Goal: Information Seeking & Learning: Learn about a topic

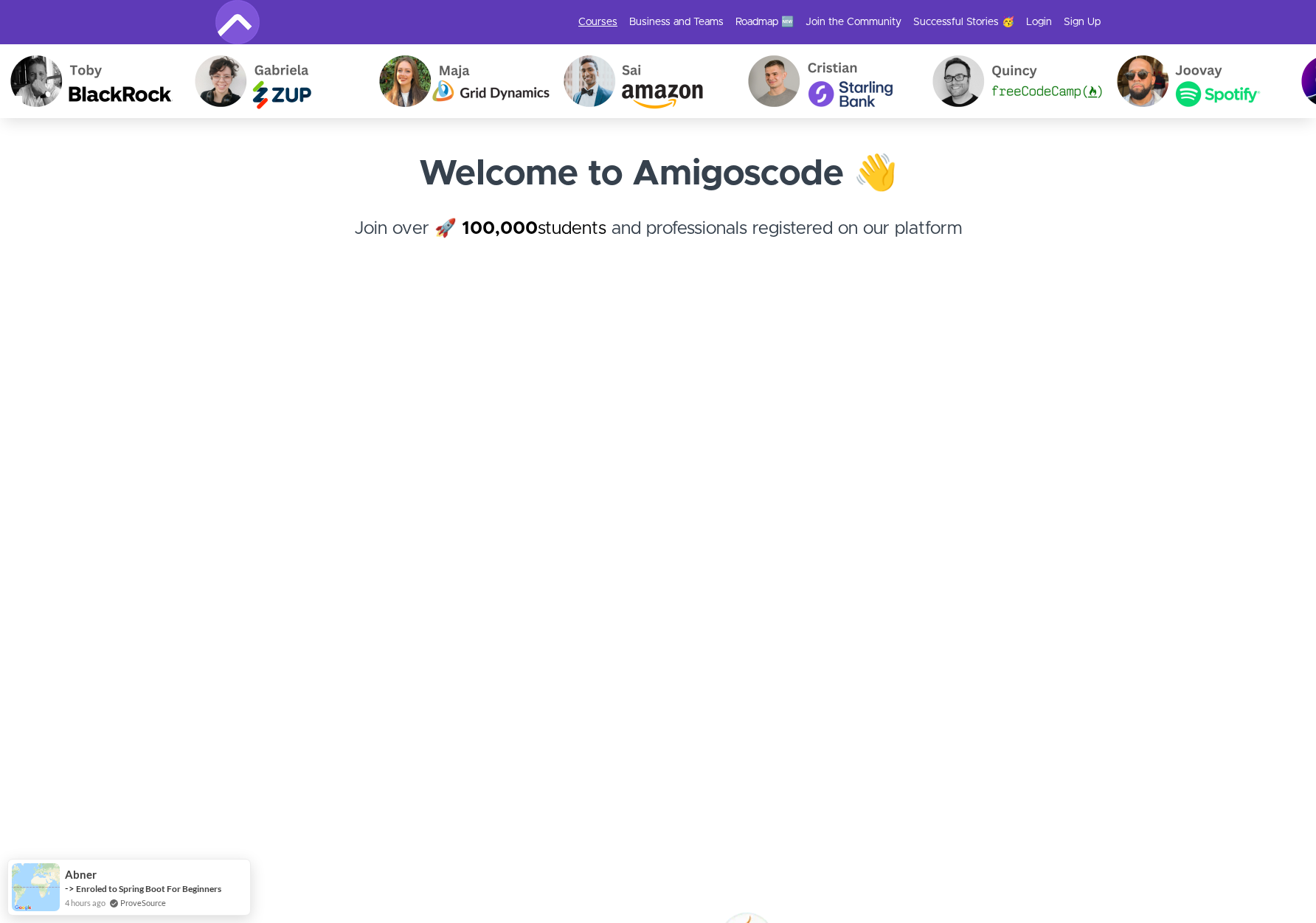
click at [608, 19] on link "Courses" at bounding box center [598, 22] width 39 height 15
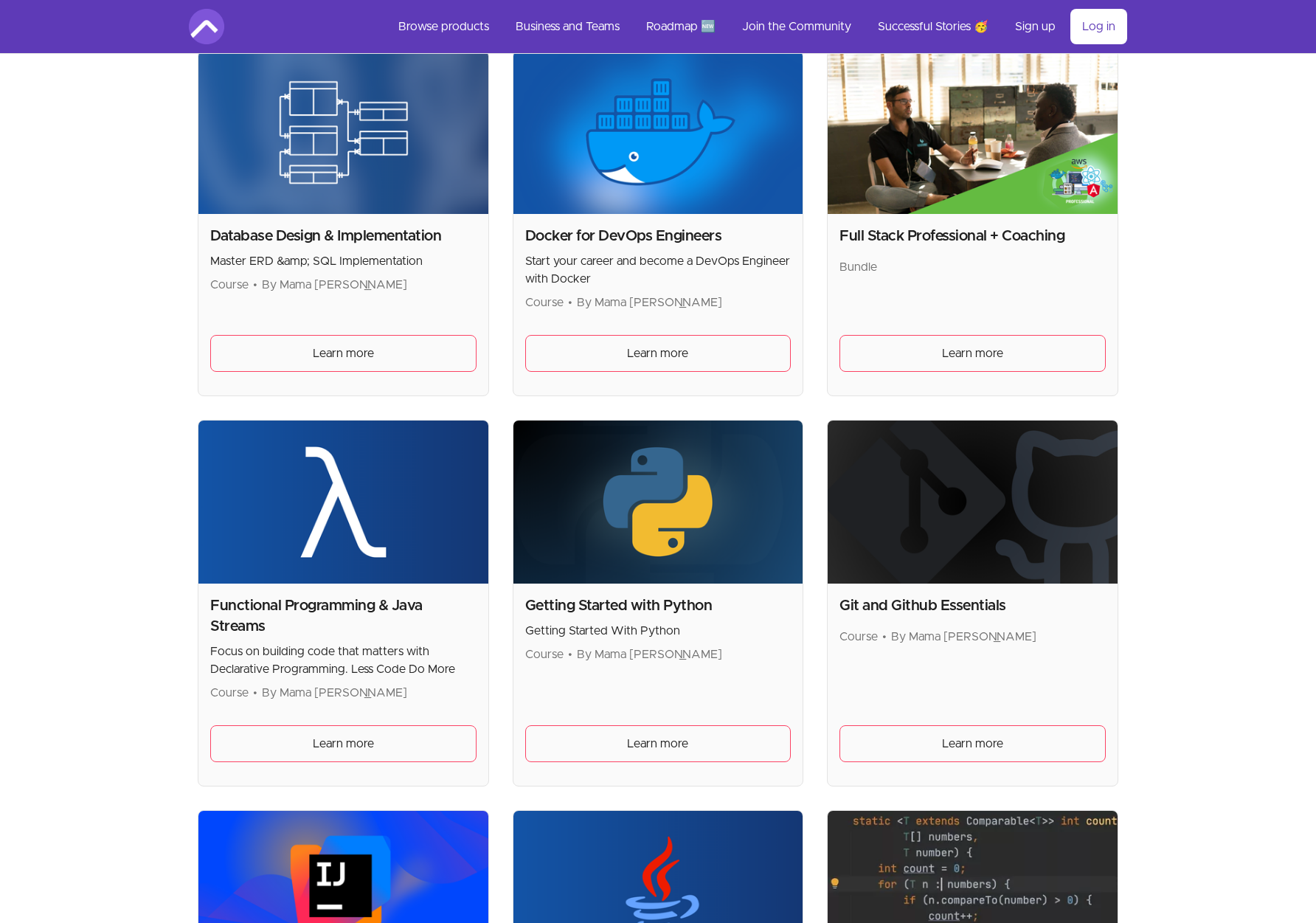
scroll to position [738, 0]
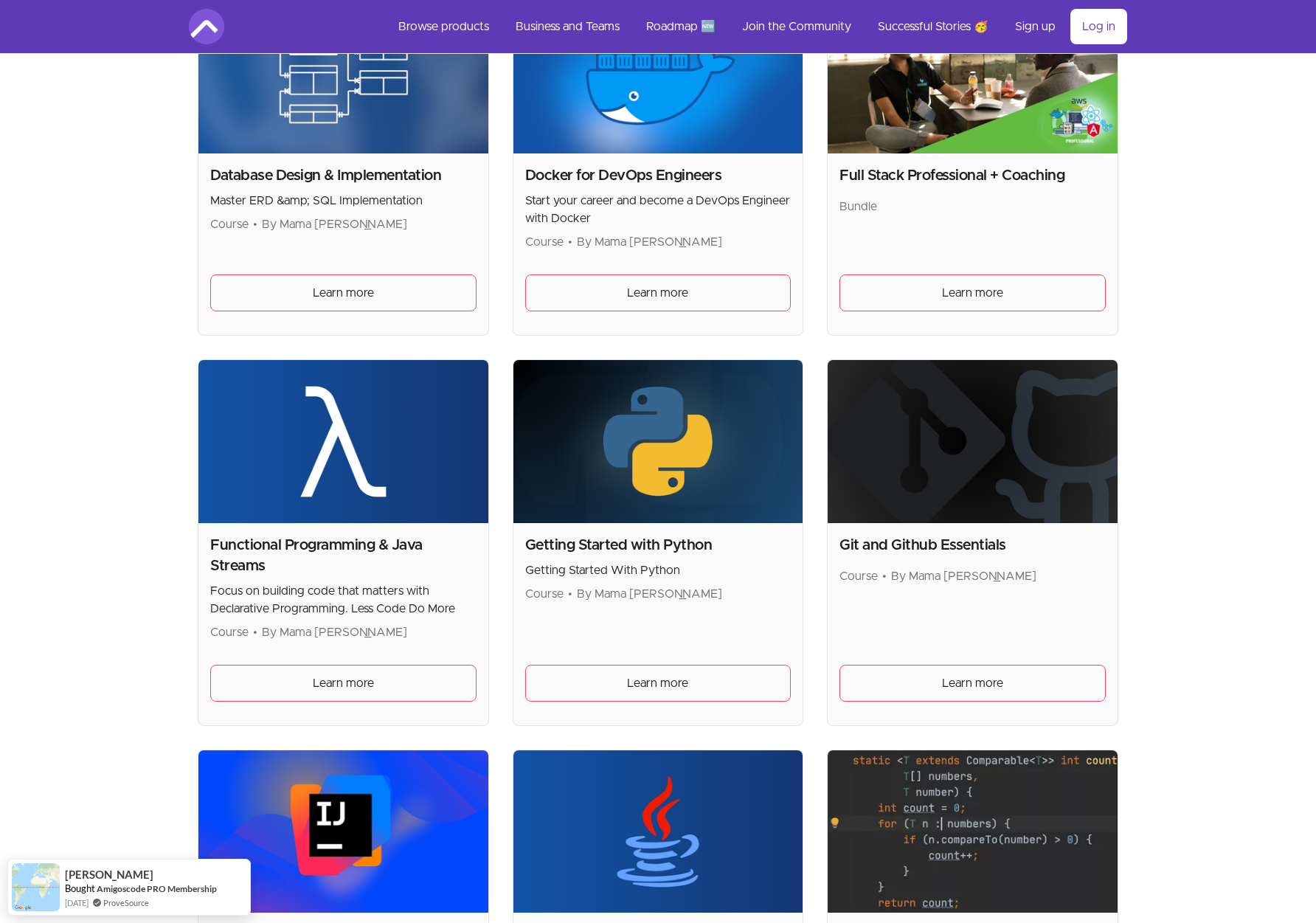
drag, startPoint x: 545, startPoint y: 584, endPoint x: 736, endPoint y: 589, distance: 191.1
click at [736, 589] on p "Course • By Mama Samba Braima Nelson" at bounding box center [658, 594] width 266 height 18
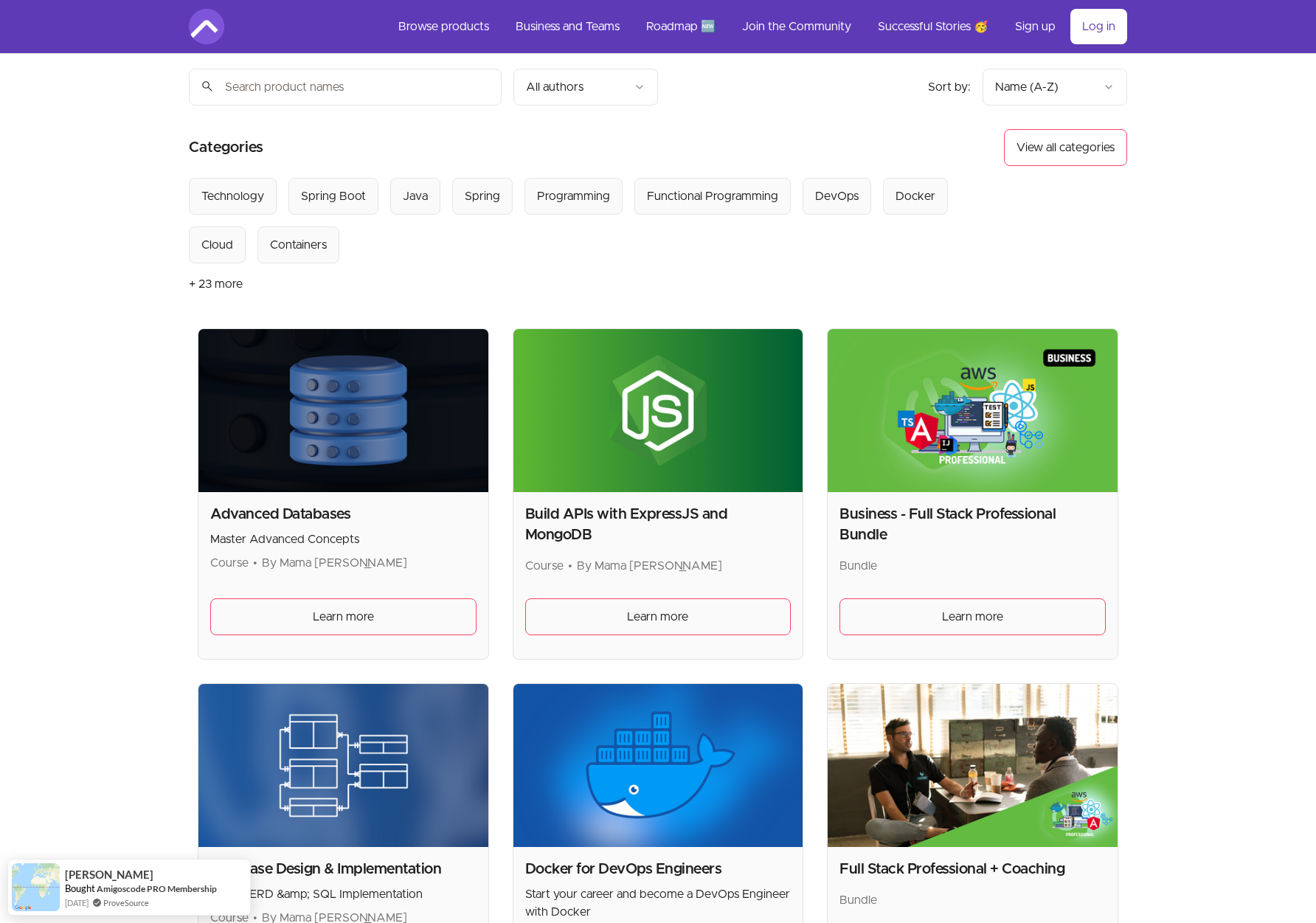
scroll to position [0, 0]
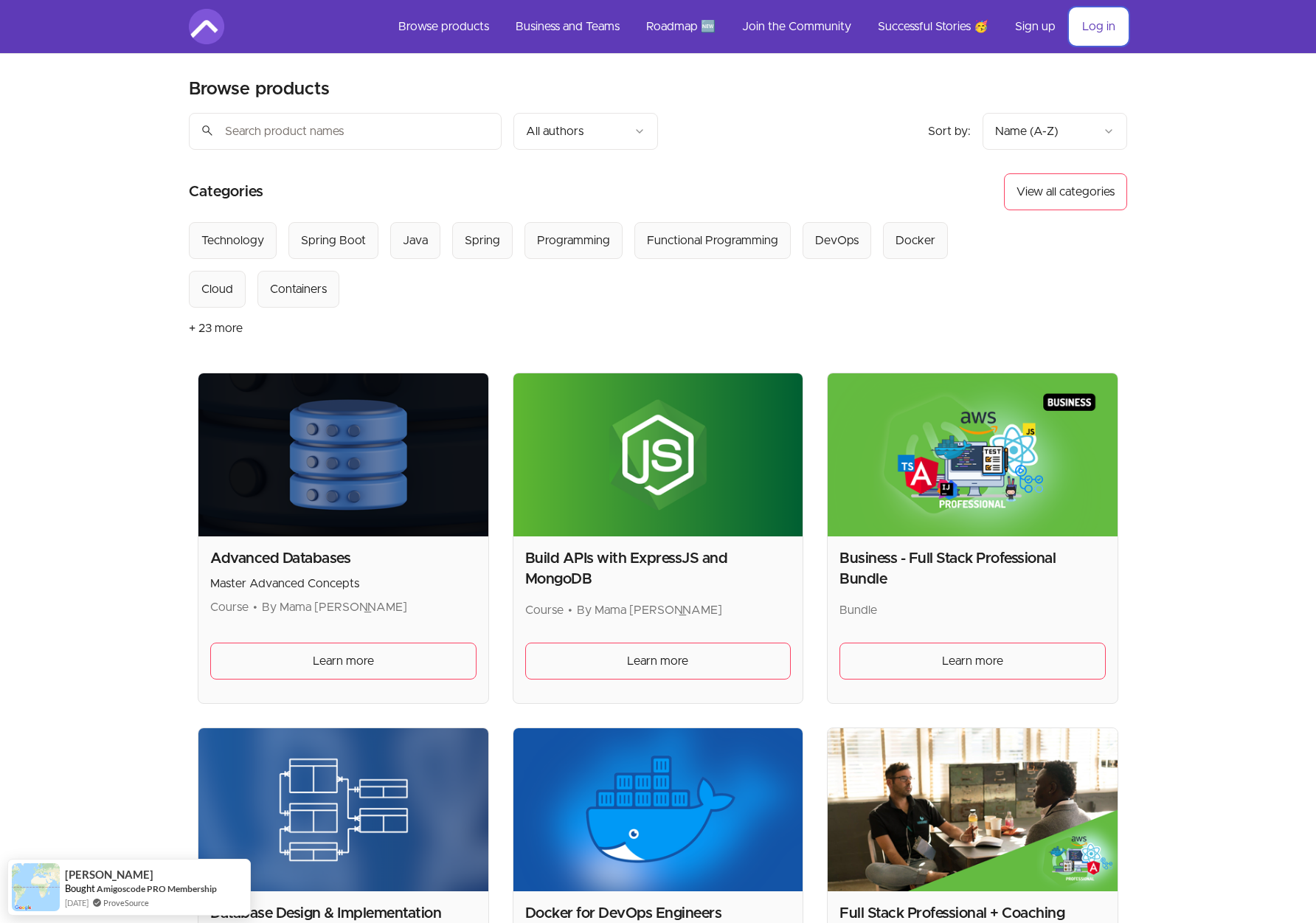
click at [1099, 24] on link "Log in" at bounding box center [1099, 26] width 57 height 35
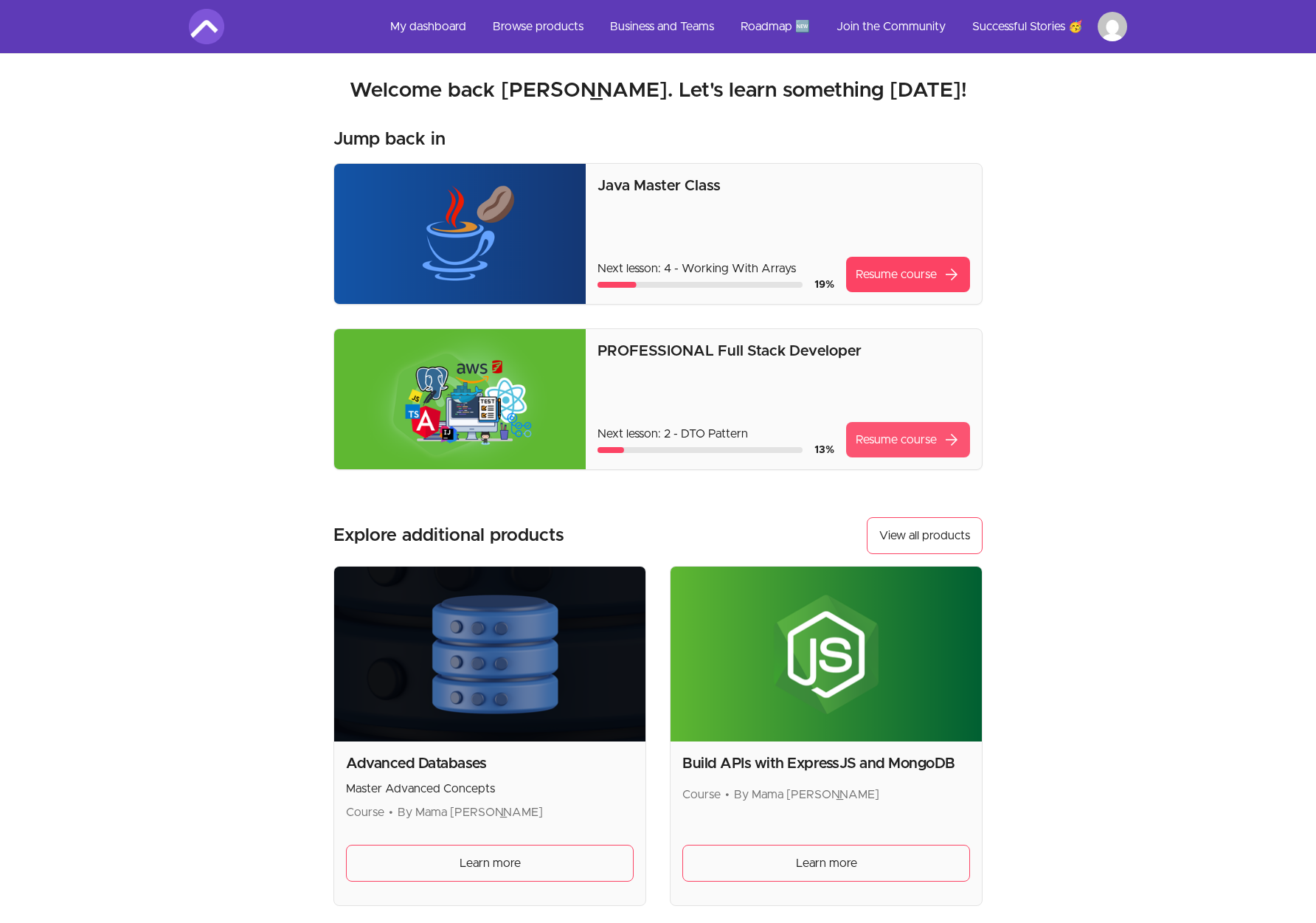
click at [888, 439] on link "Resume course arrow_forward" at bounding box center [909, 439] width 124 height 35
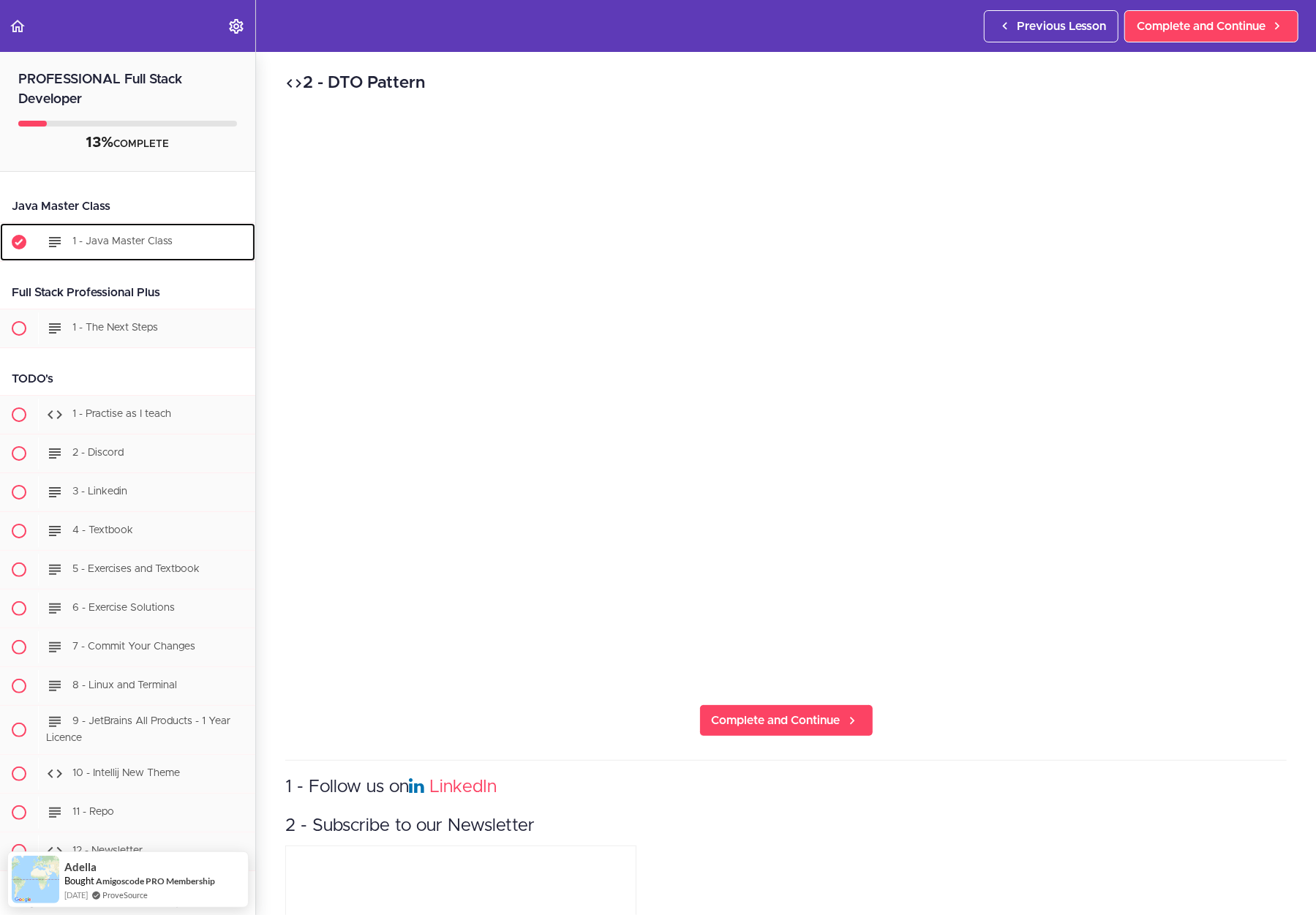
click at [138, 245] on span "1 - Java Master Class" at bounding box center [122, 241] width 100 height 11
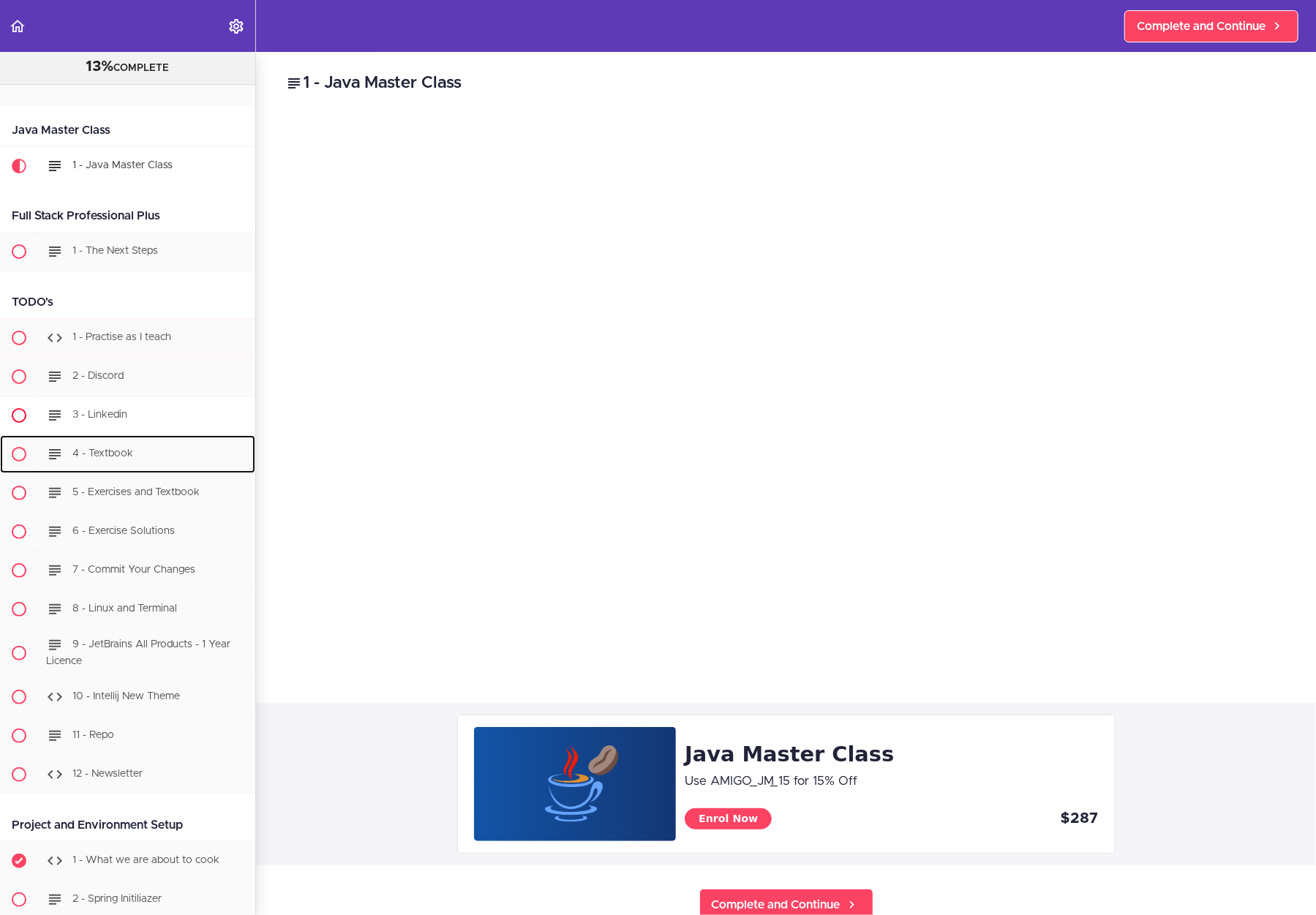
scroll to position [116, 0]
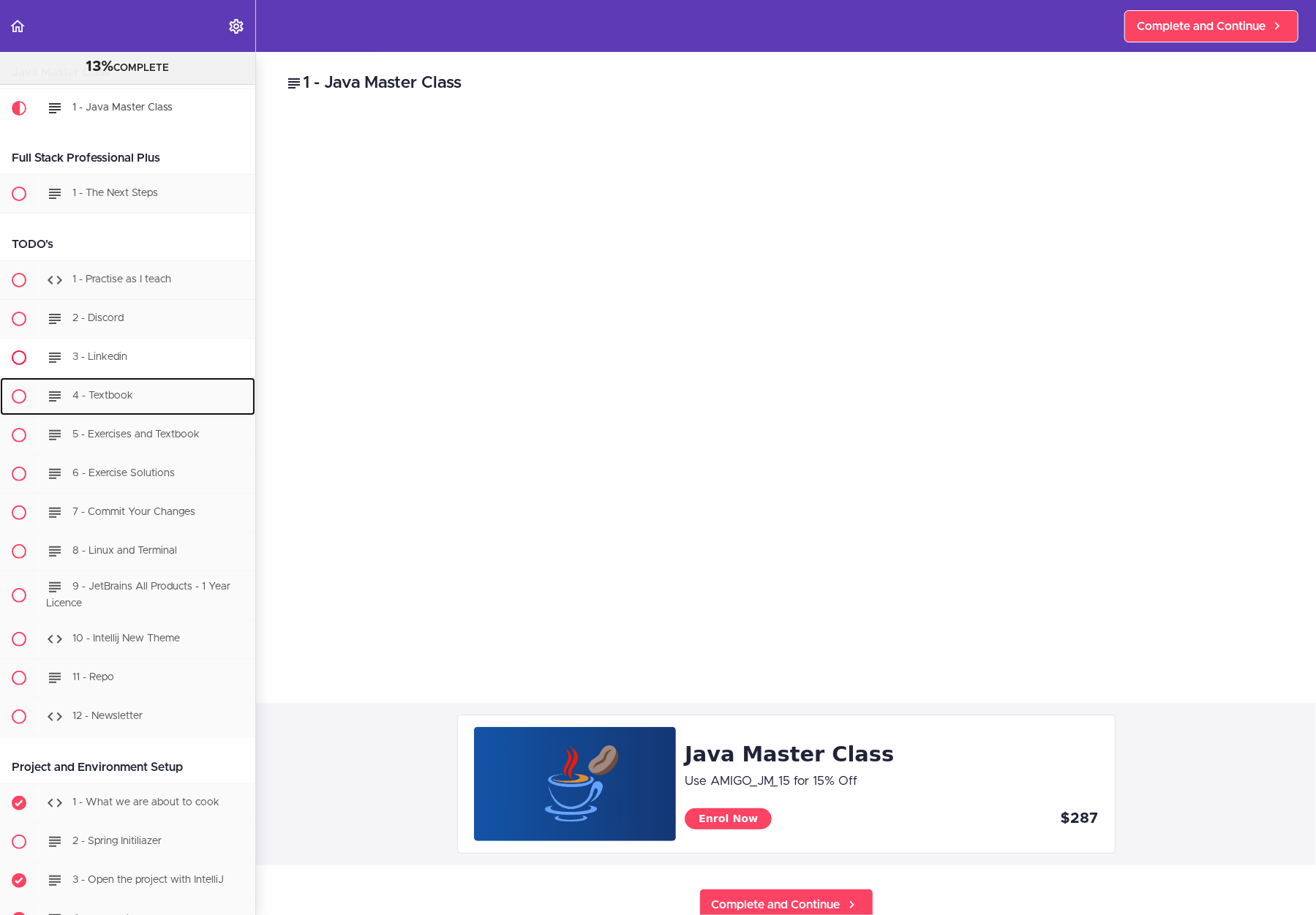
click at [134, 415] on ul "1 - Practise as I teach 2 - Discord 3 - Linkedin" at bounding box center [127, 498] width 255 height 475
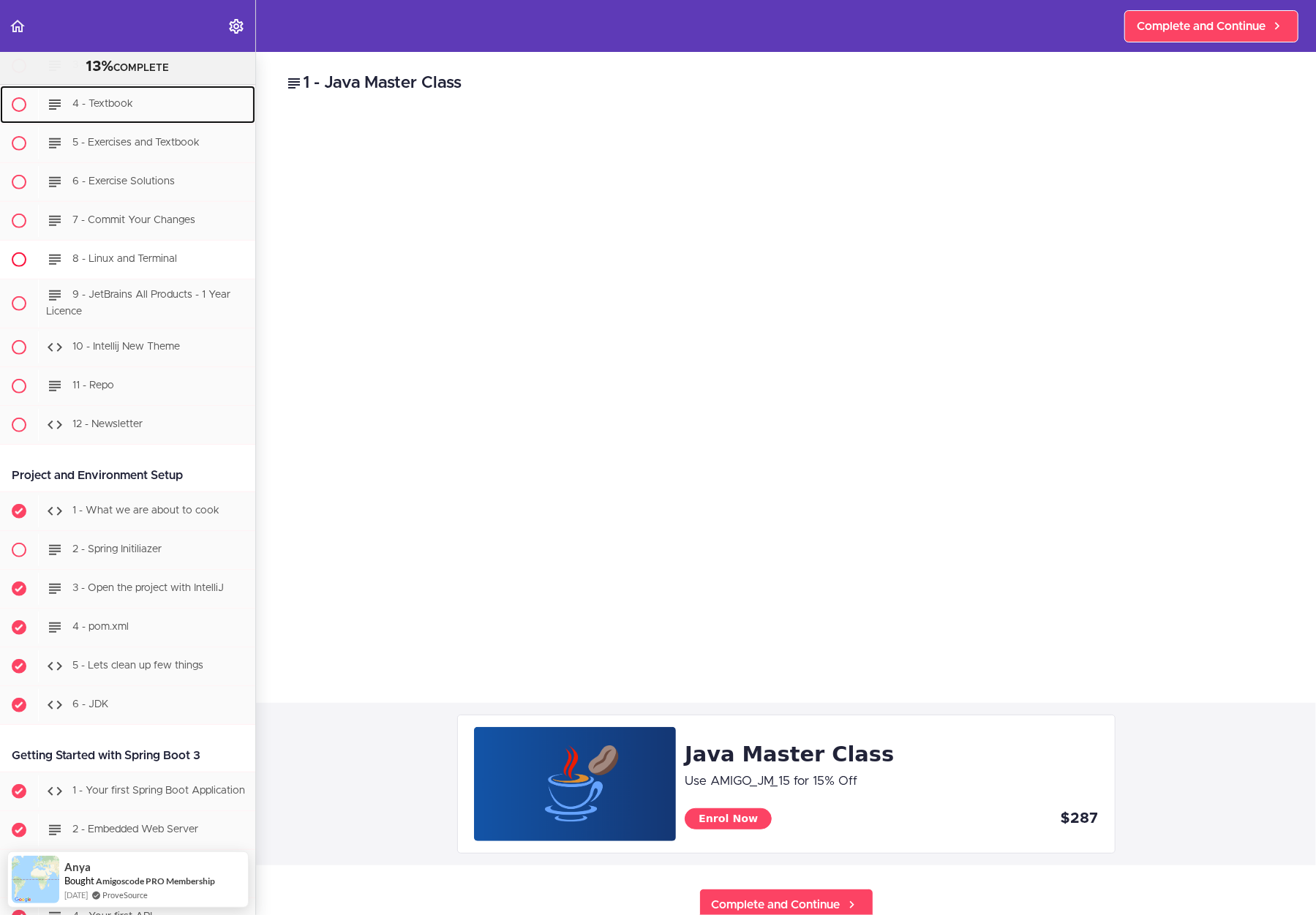
scroll to position [481, 0]
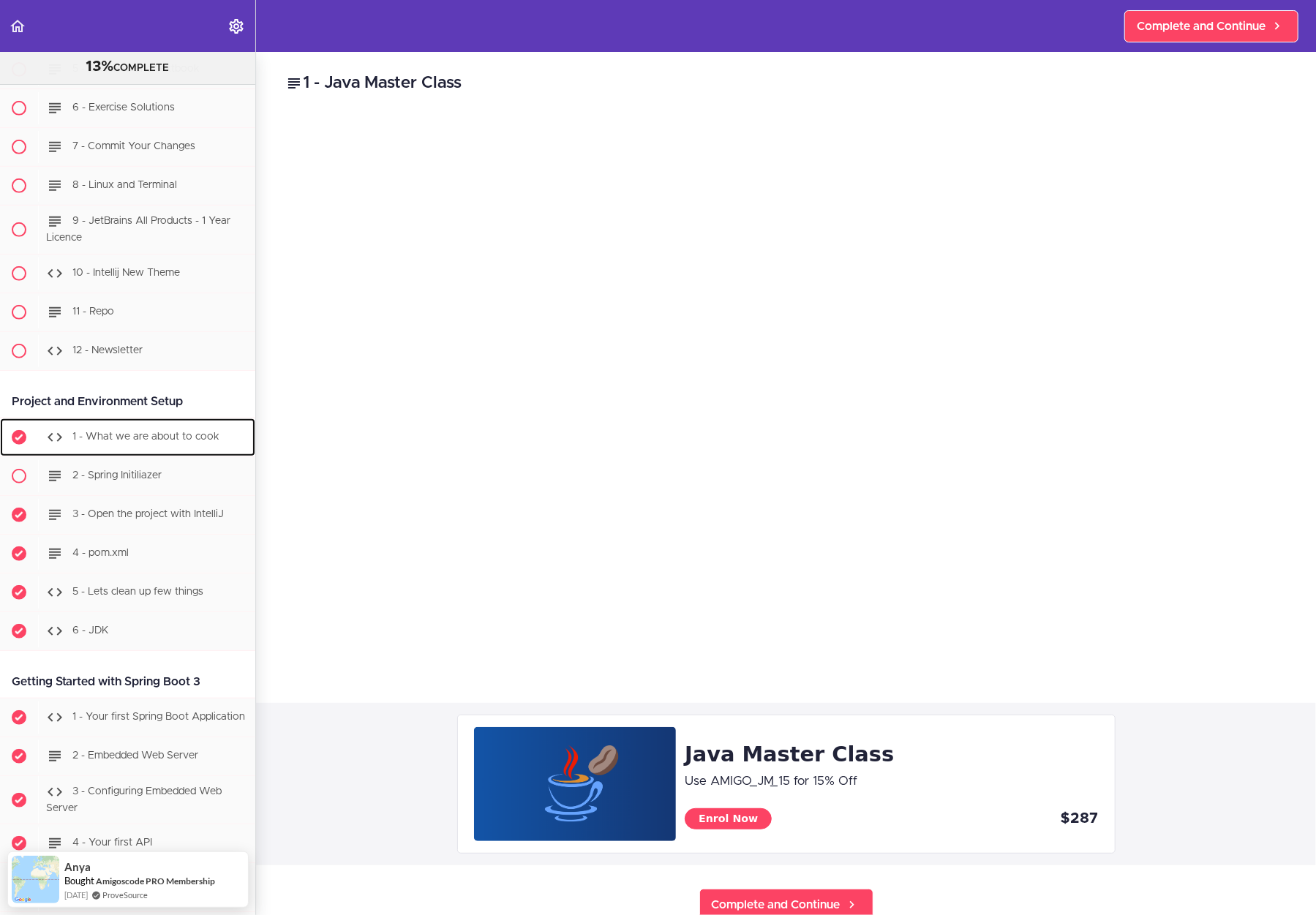
click at [149, 431] on span "1 - What we are about to cook" at bounding box center [146, 436] width 147 height 11
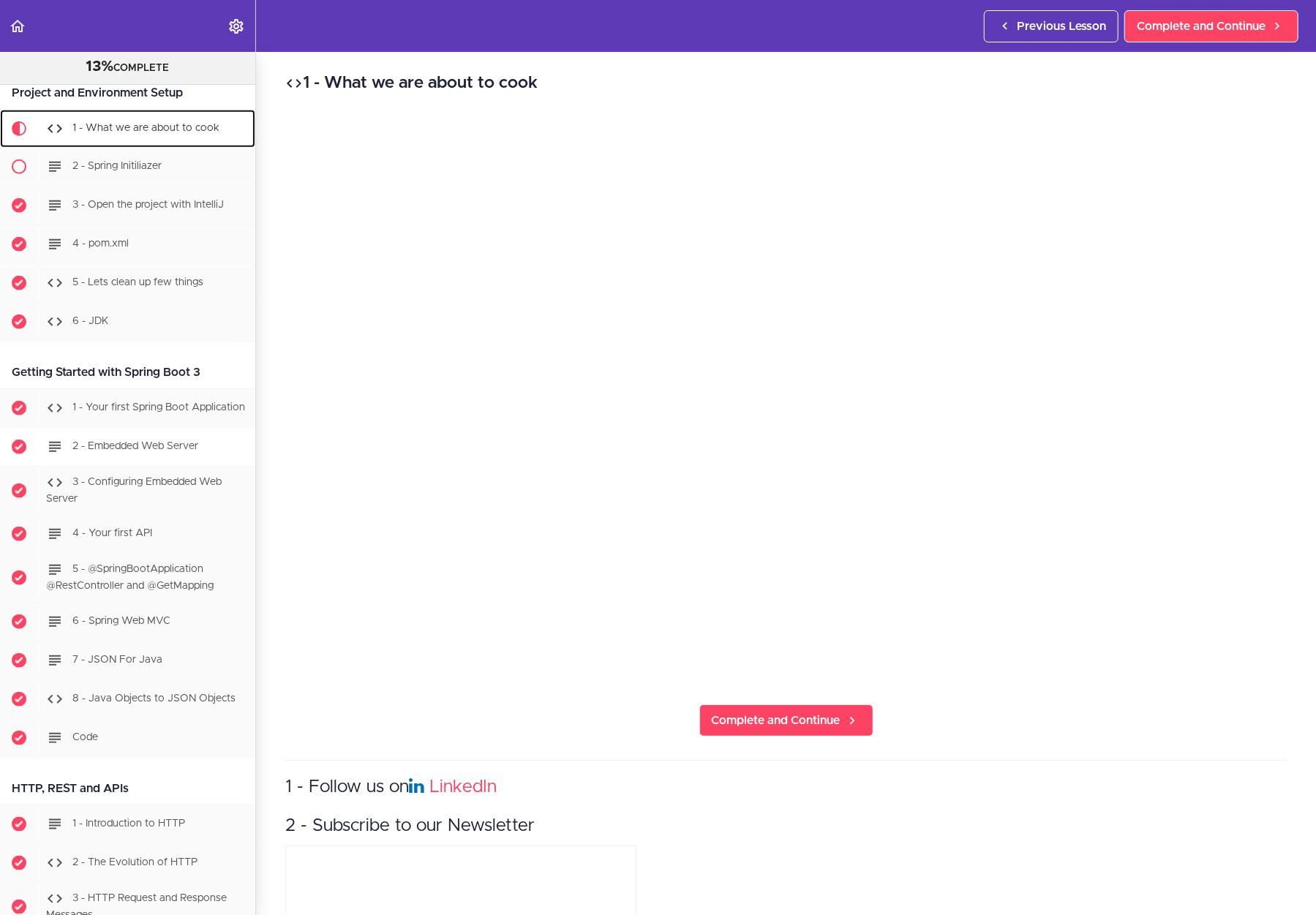
scroll to position [789, 0]
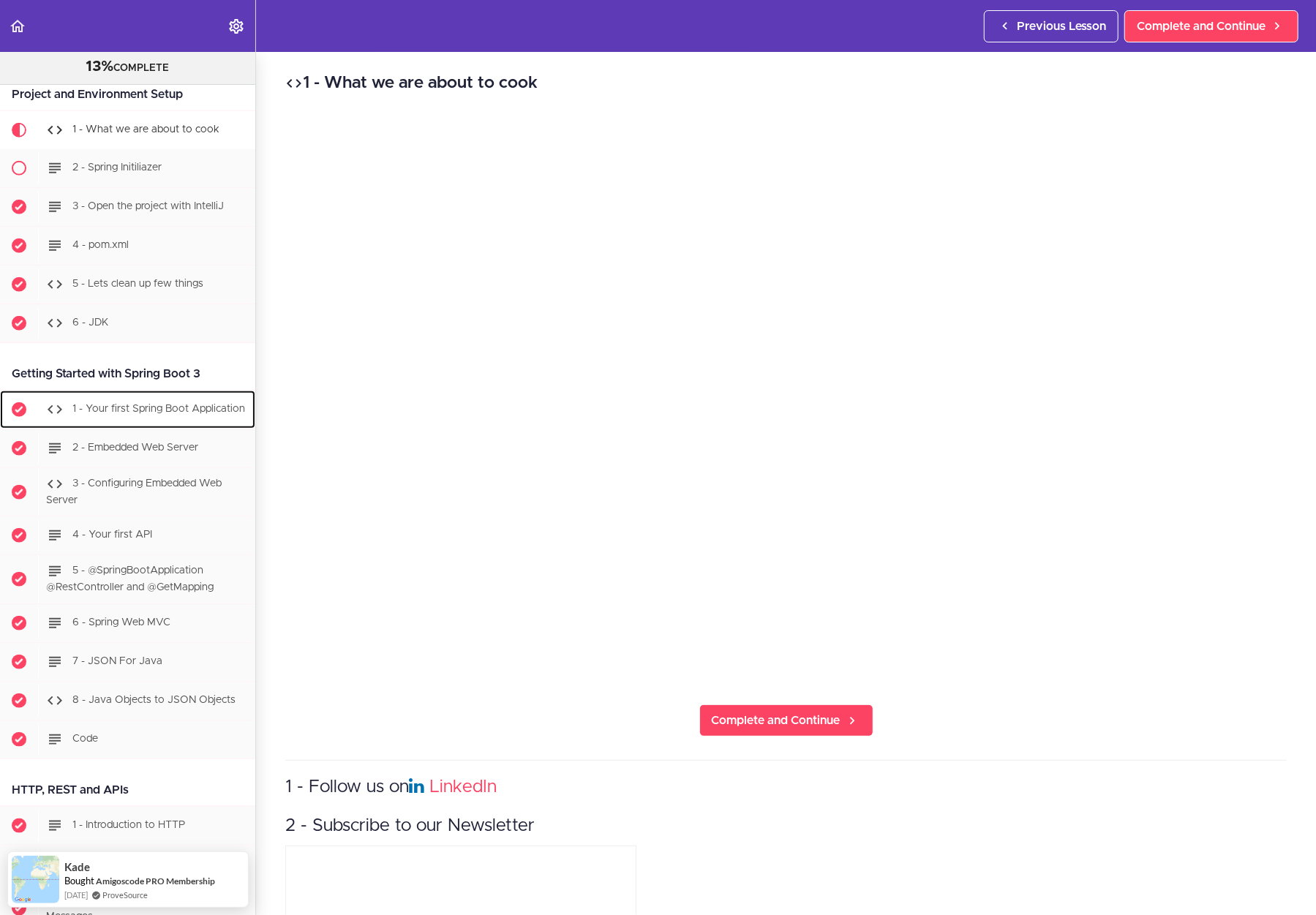
click at [146, 406] on div "1 - Your first Spring Boot Application" at bounding box center [146, 409] width 217 height 32
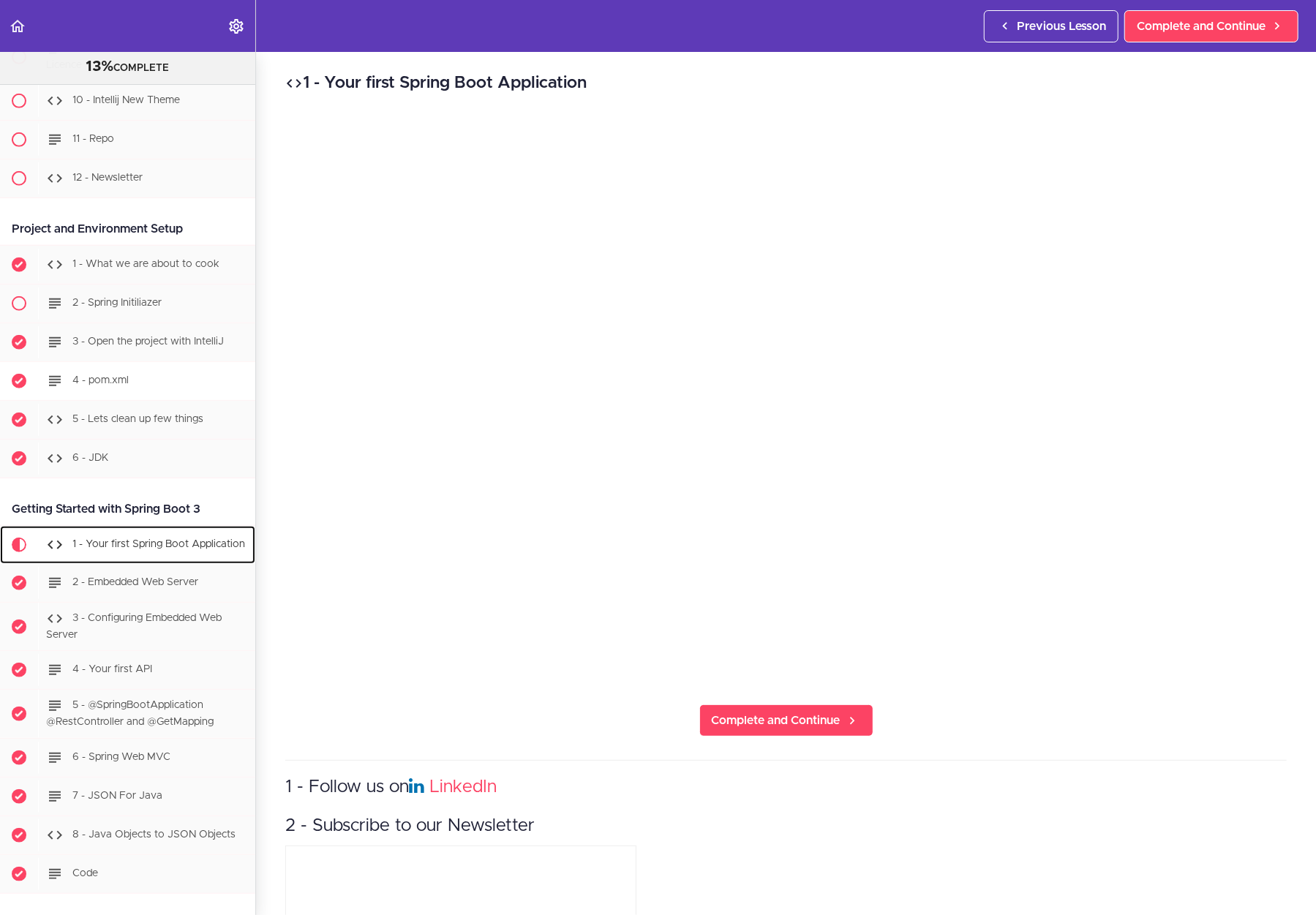
scroll to position [508, 0]
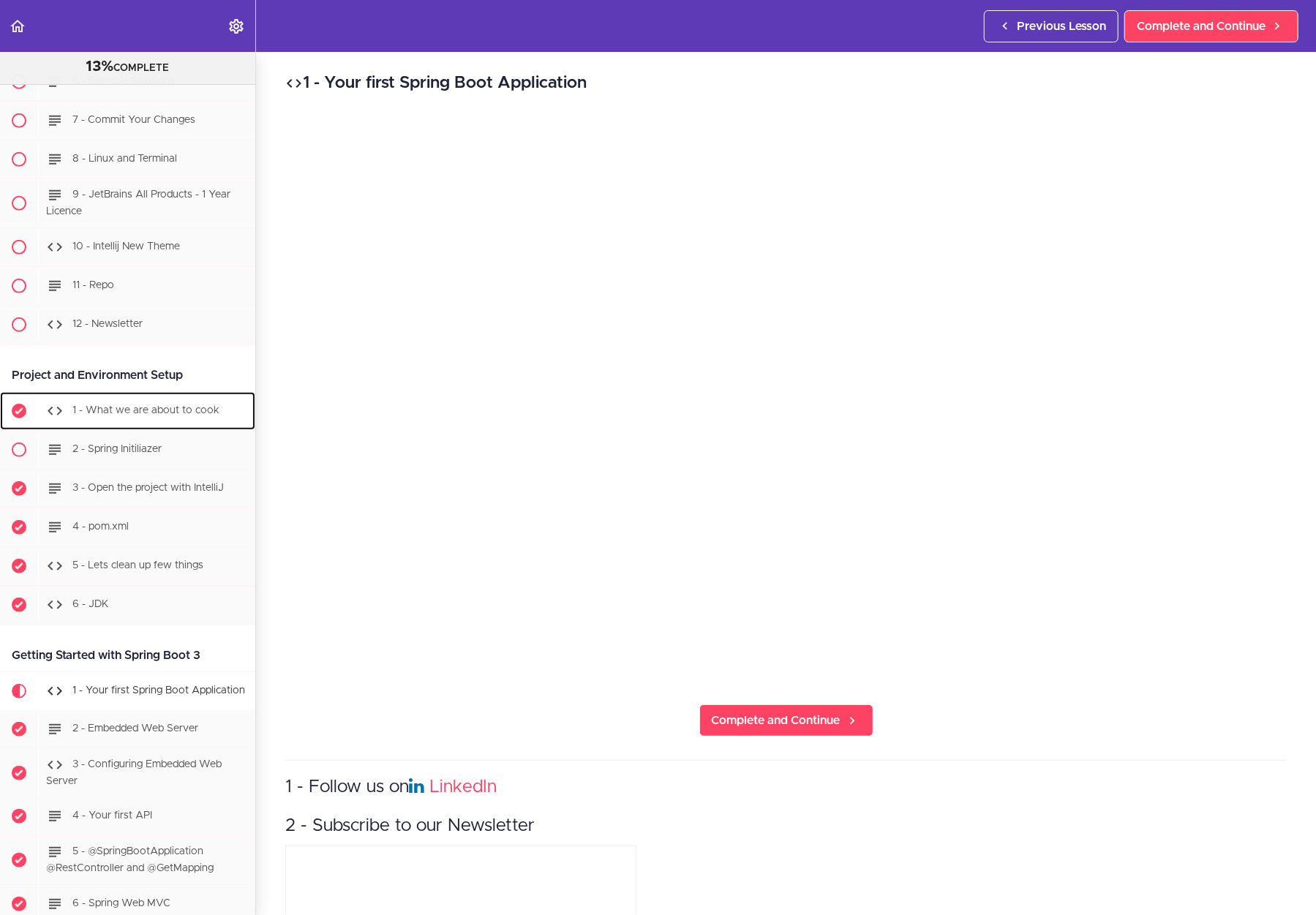
click at [134, 405] on span "1 - What we are about to cook" at bounding box center [146, 410] width 147 height 11
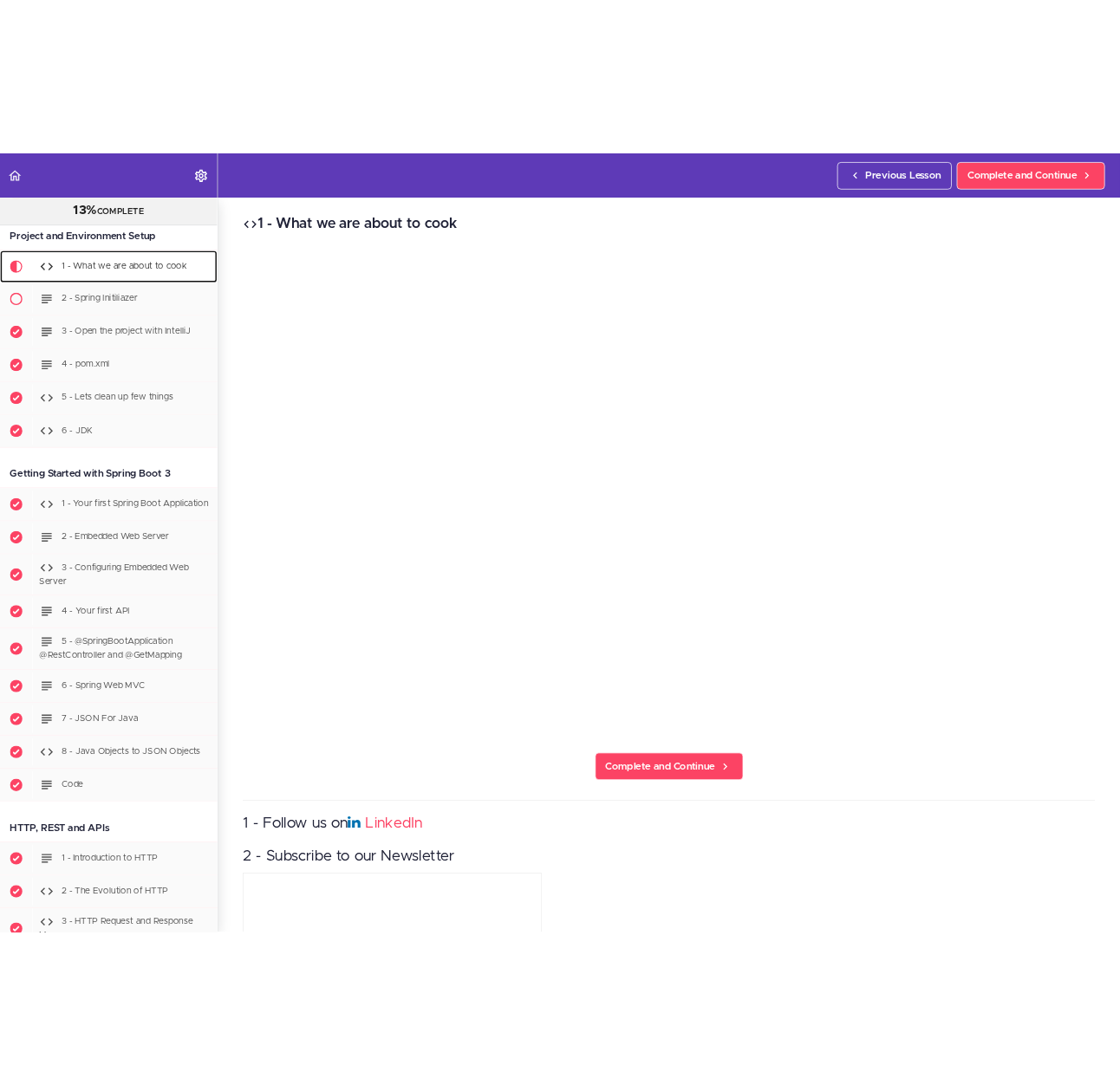
scroll to position [935, 0]
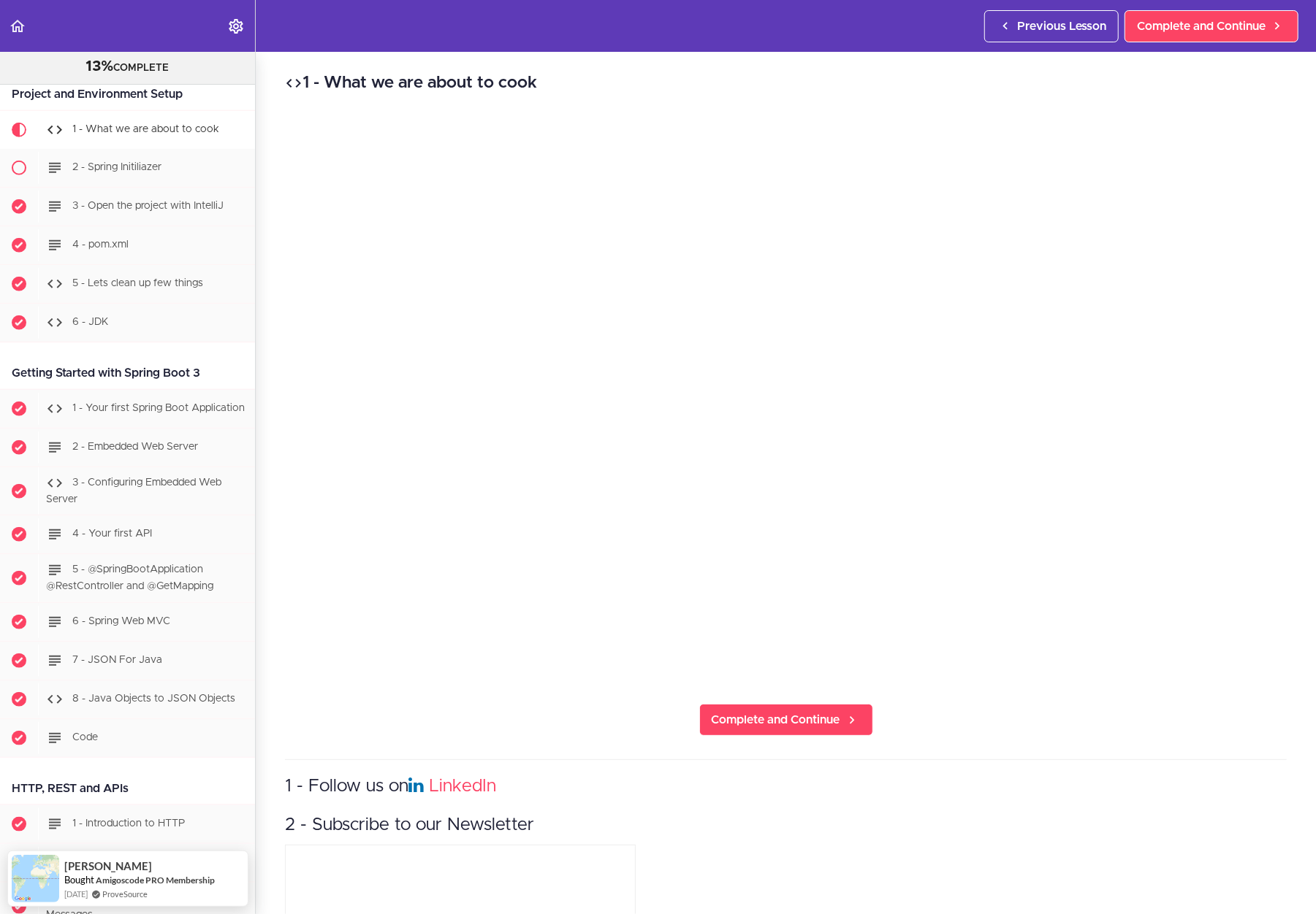
click at [365, 95] on h2 "1 - What we are about to cook" at bounding box center [785, 83] width 1002 height 25
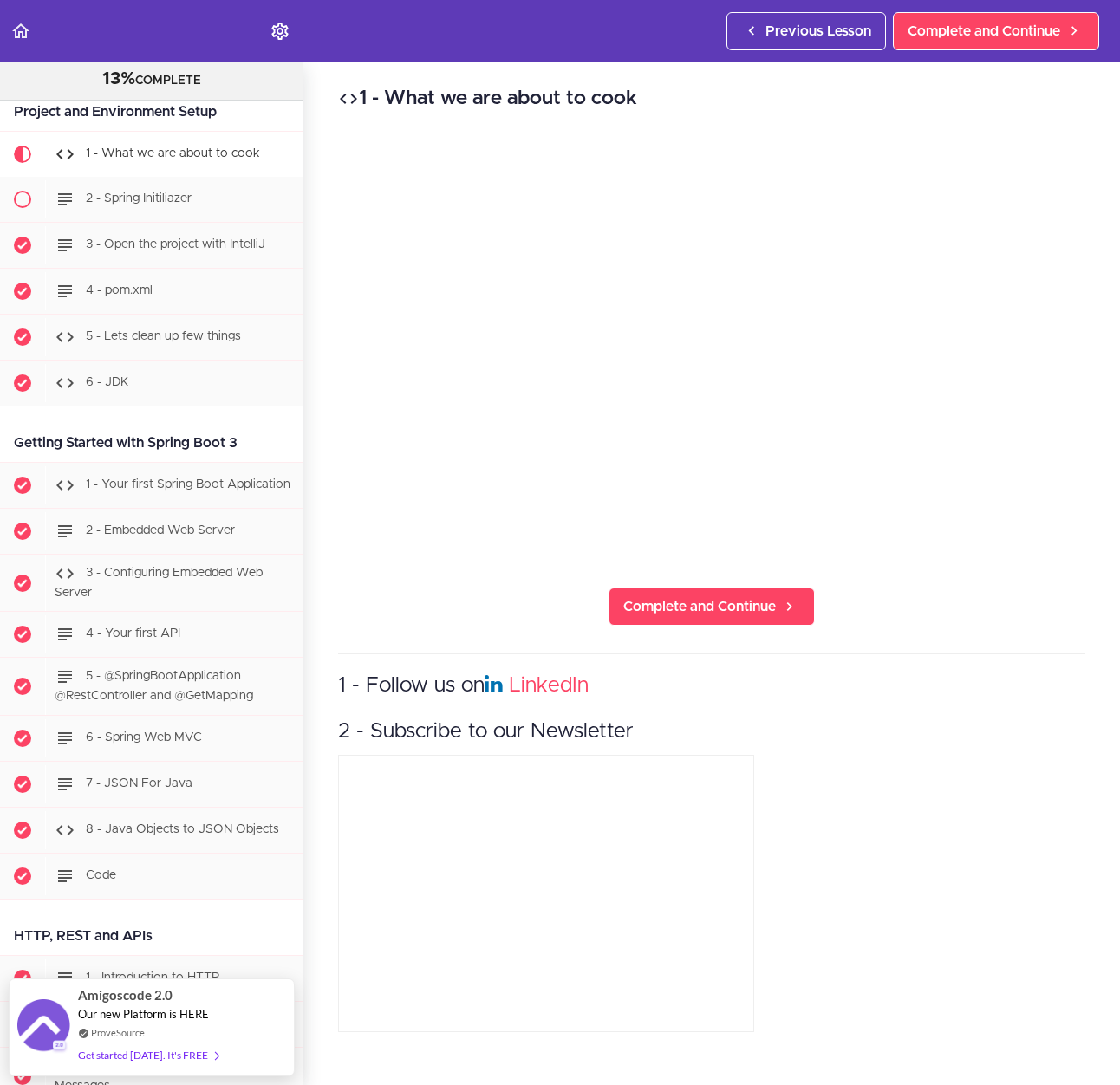
click at [445, 580] on div "1 - What we are about to cook Complete and Continue 1 - Follow us on LinkedIn 2…" at bounding box center [711, 573] width 816 height 1024
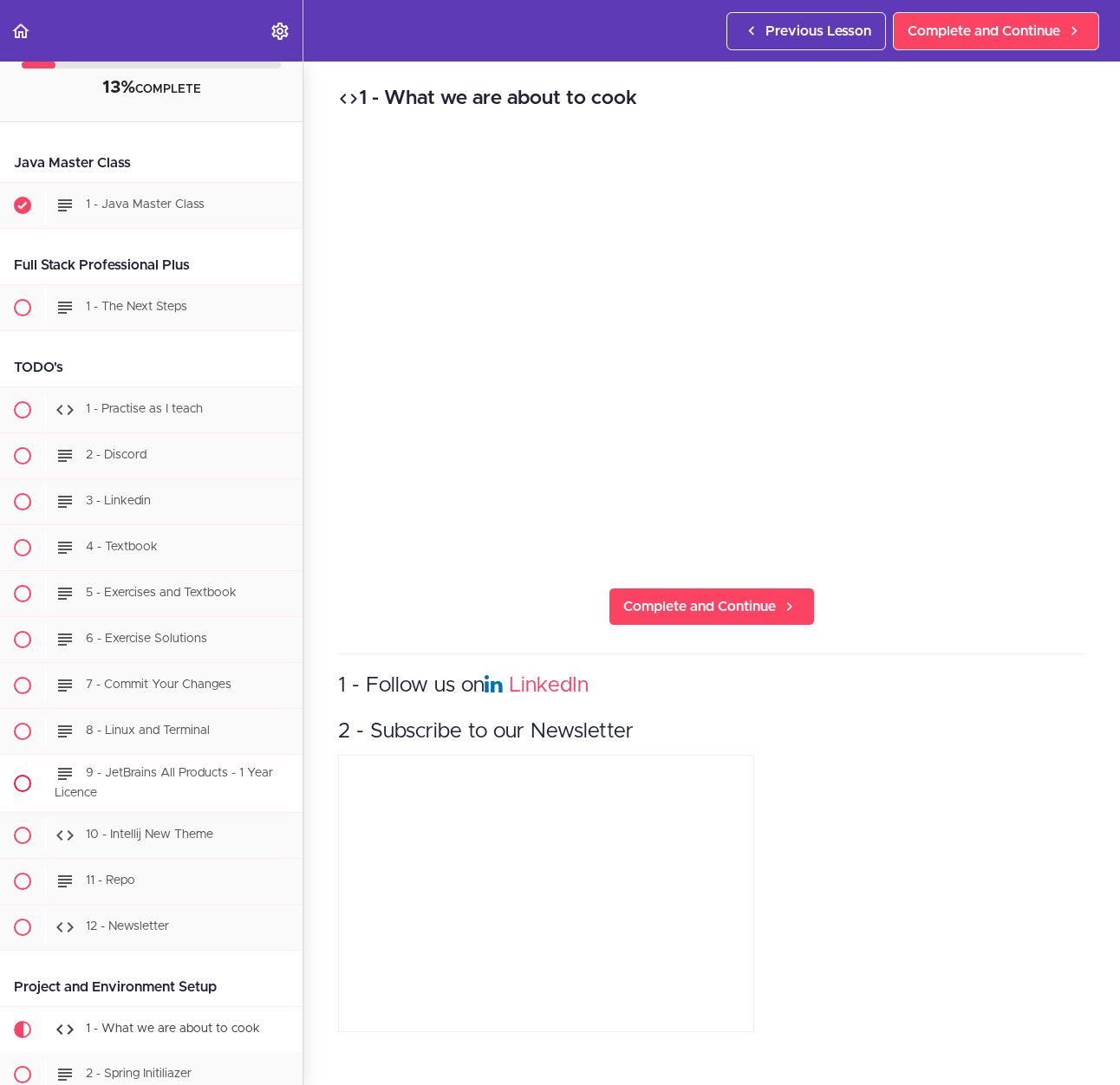
scroll to position [0, 0]
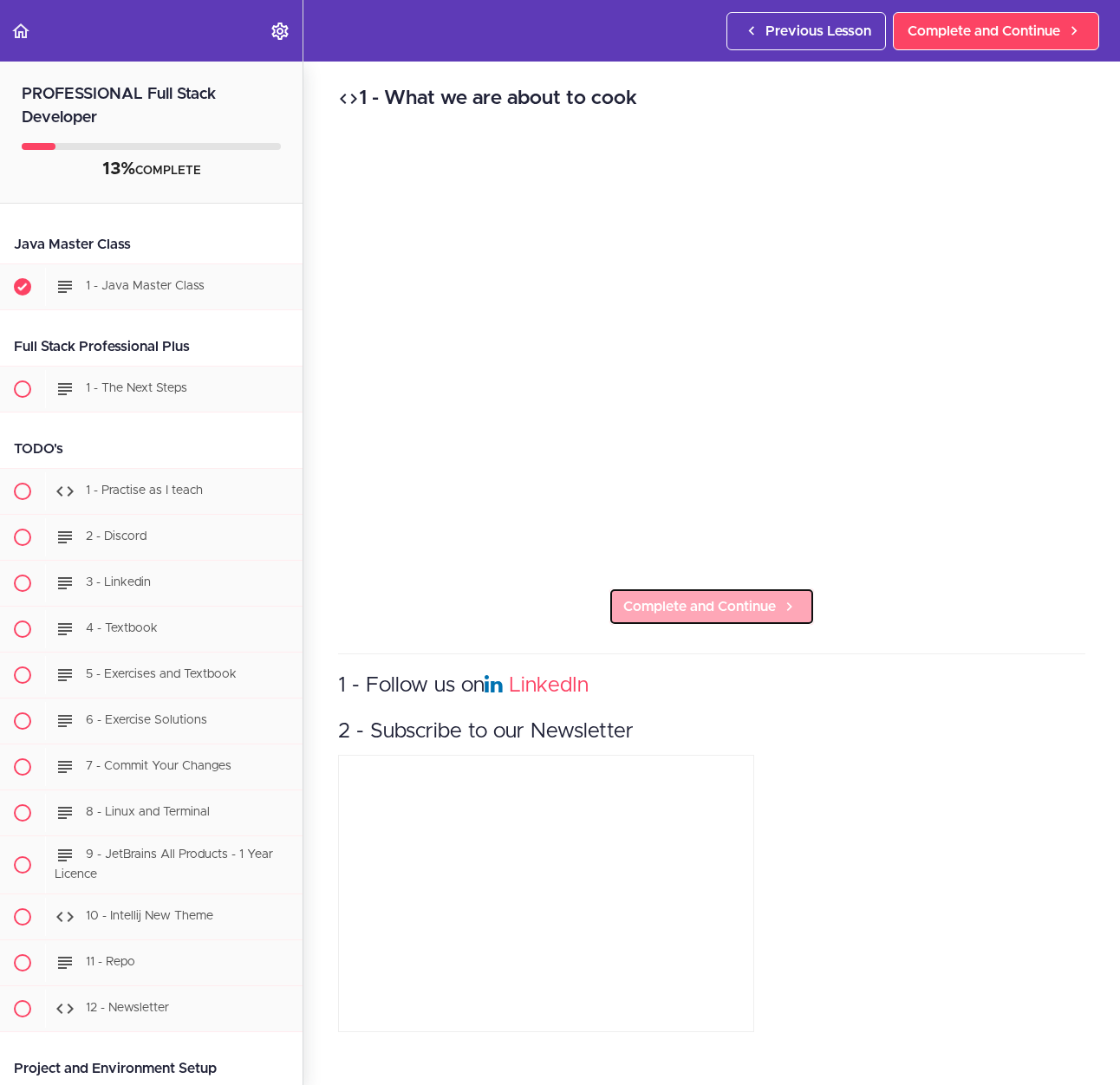
click at [712, 597] on span "Complete and Continue" at bounding box center [699, 607] width 152 height 21
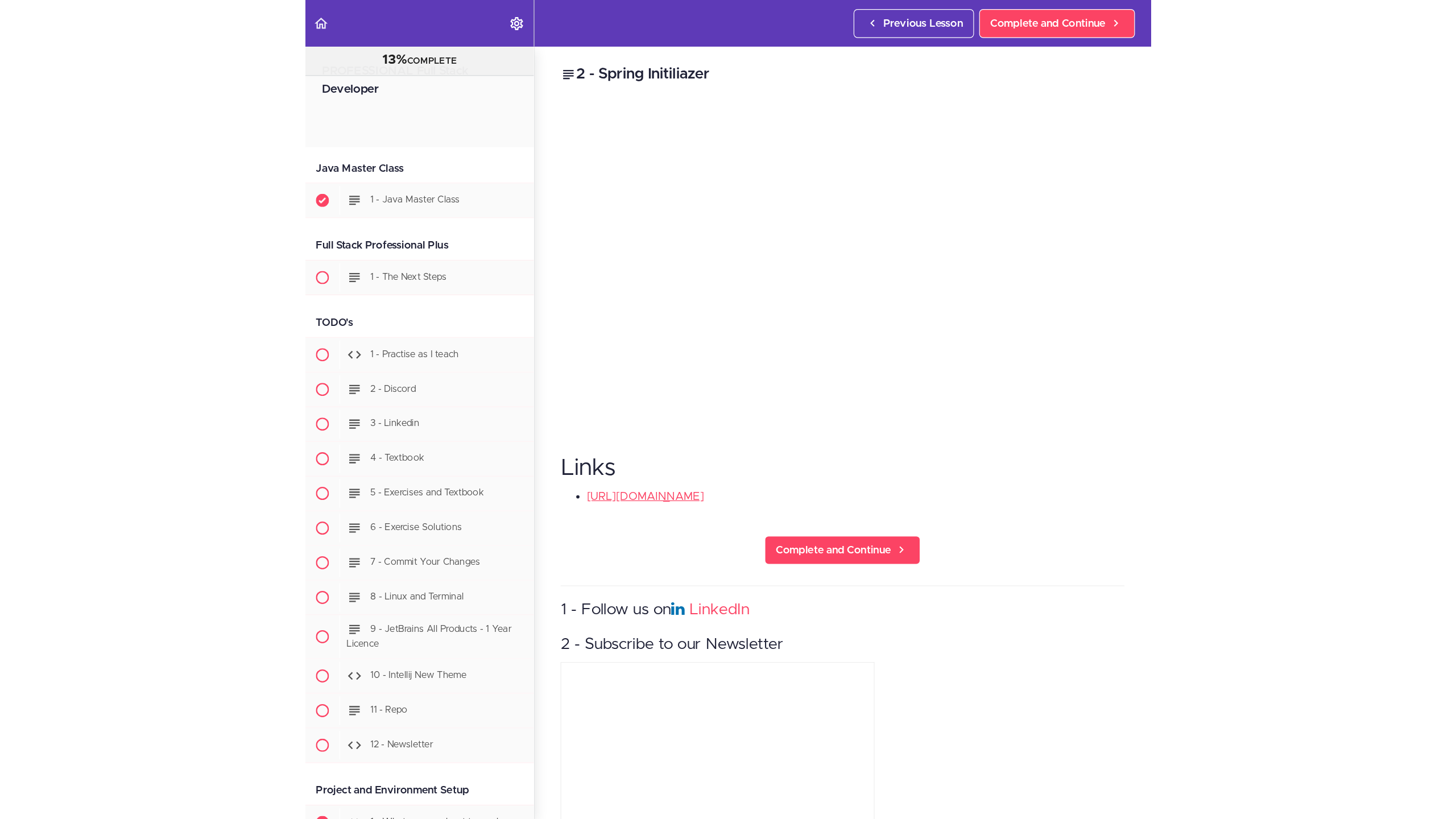
scroll to position [658, 0]
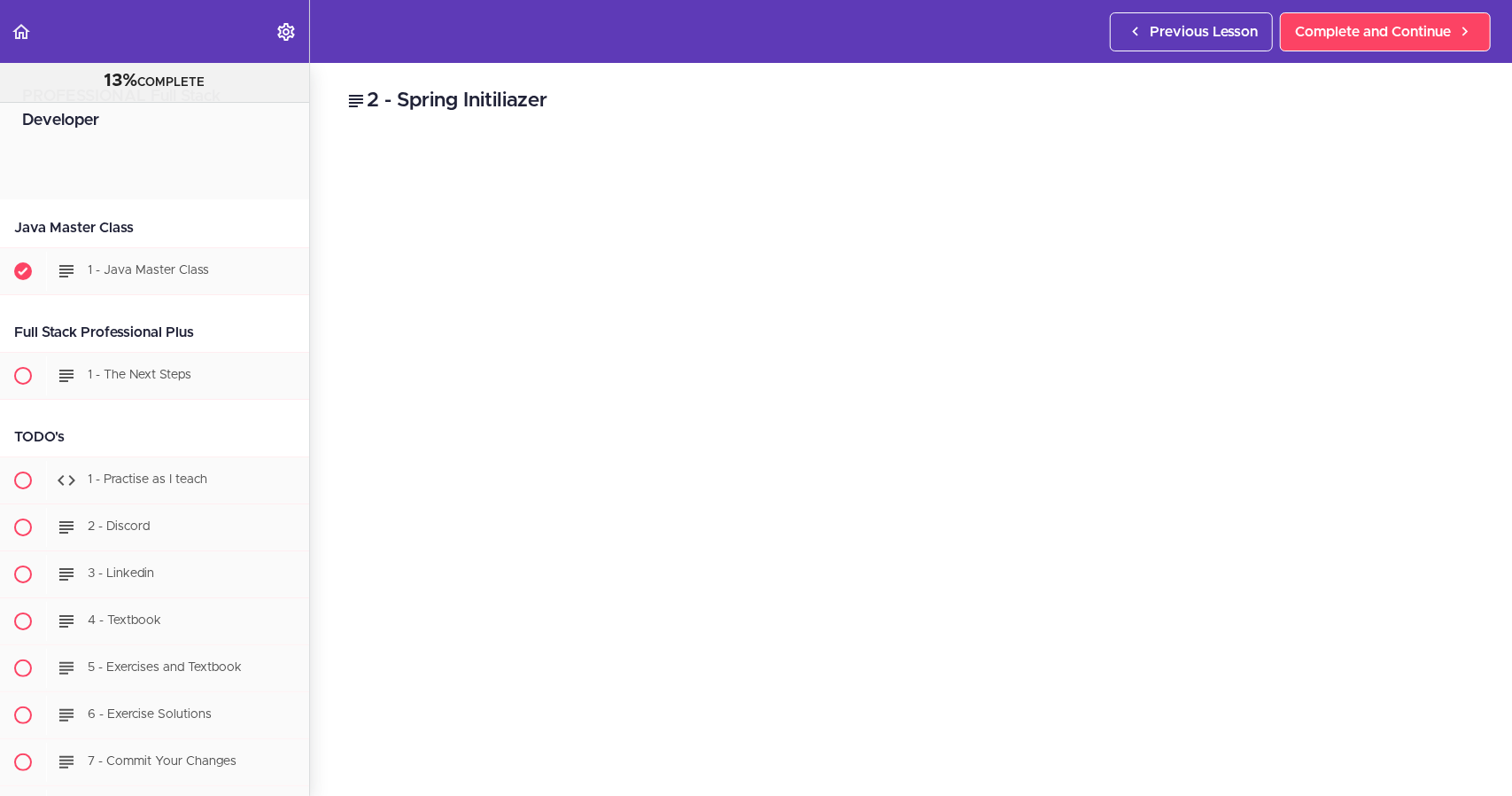
scroll to position [1024, 0]
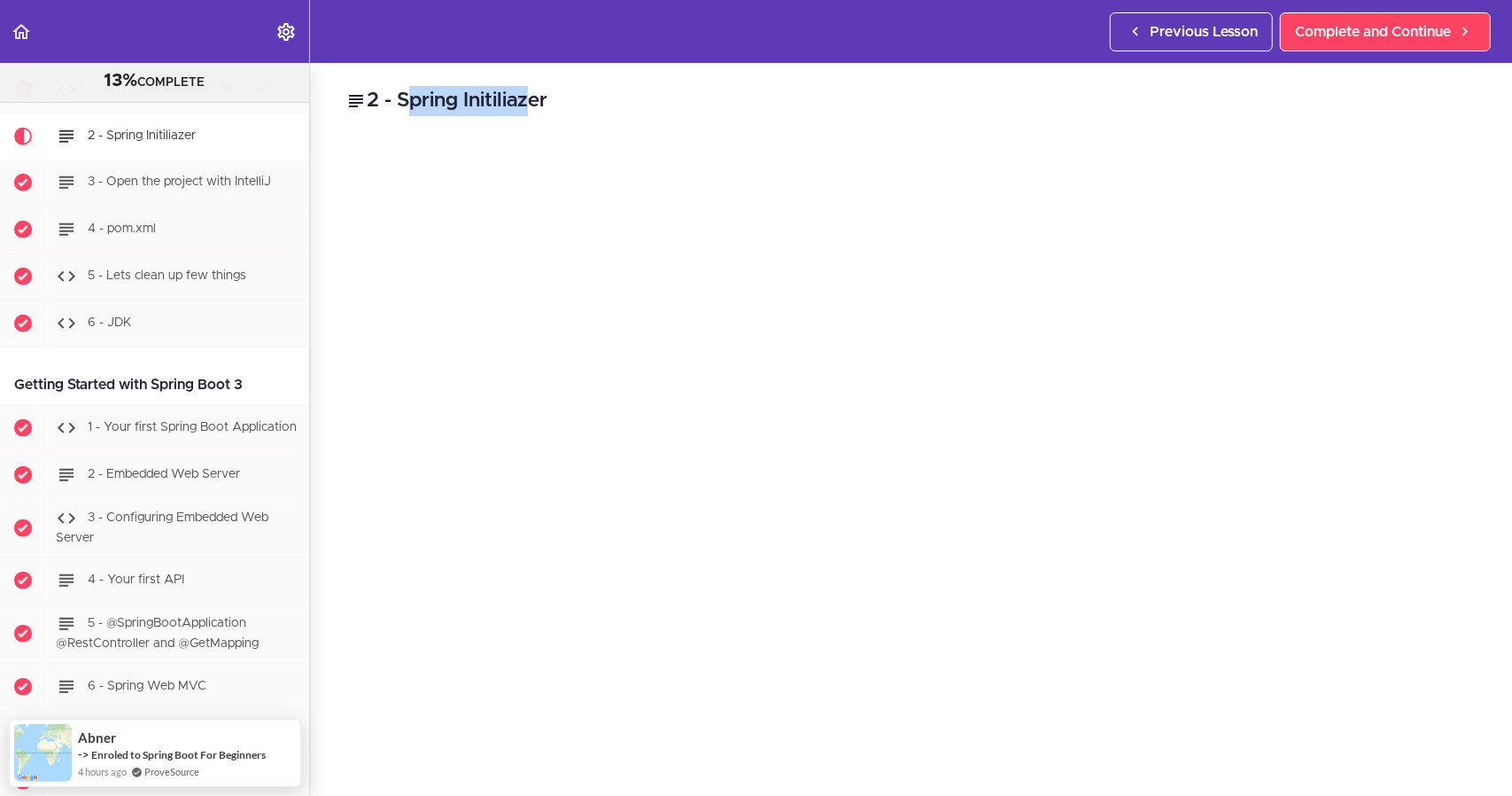
drag, startPoint x: 564, startPoint y: 100, endPoint x: 454, endPoint y: 99, distance: 110.0
click at [454, 99] on h2 "2 - Spring Initiliazer" at bounding box center [910, 101] width 1131 height 30
click at [559, 99] on h2 "2 - Spring Initiliazer" at bounding box center [910, 101] width 1131 height 30
drag, startPoint x: 411, startPoint y: 100, endPoint x: 557, endPoint y: 99, distance: 146.0
click at [557, 99] on h2 "2 - Spring Initiliazer" at bounding box center [910, 101] width 1131 height 30
